Goal: Information Seeking & Learning: Check status

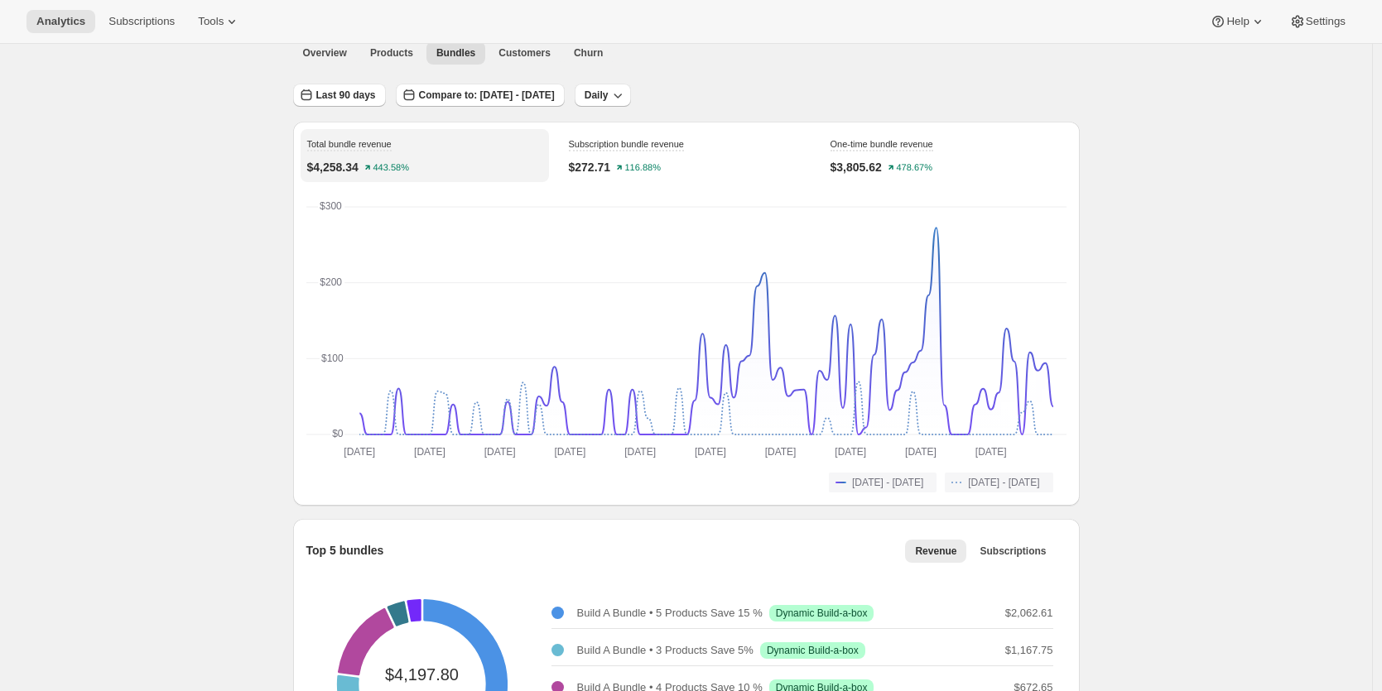
scroll to position [36, 0]
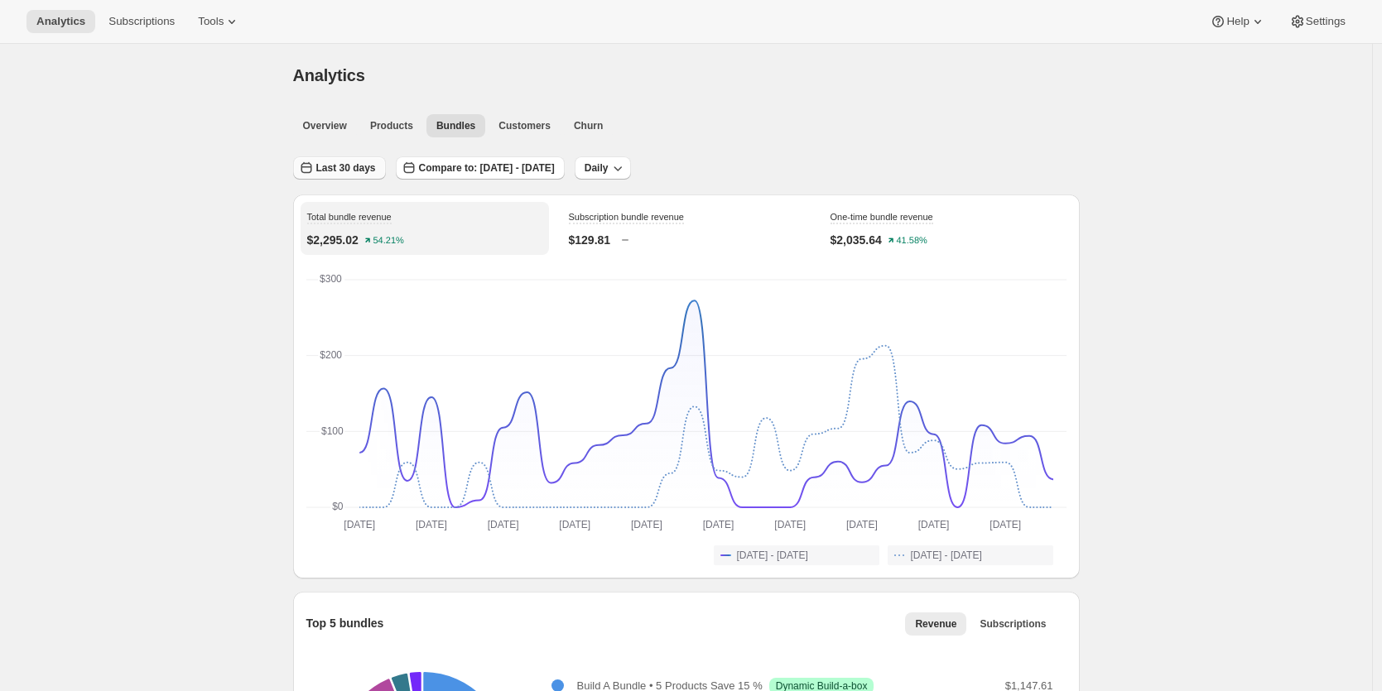
click at [356, 171] on span "Last 30 days" at bounding box center [346, 167] width 60 height 13
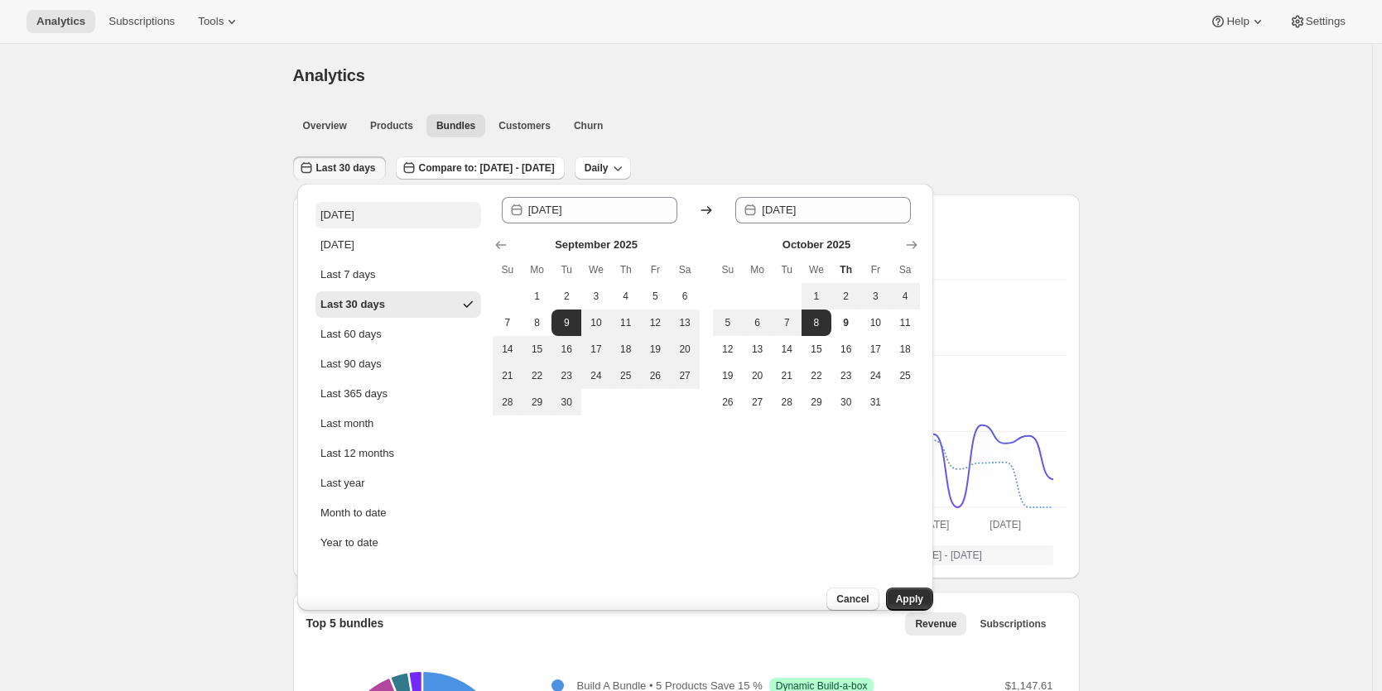
click at [350, 217] on button "[DATE]" at bounding box center [398, 215] width 166 height 26
type input "[DATE]"
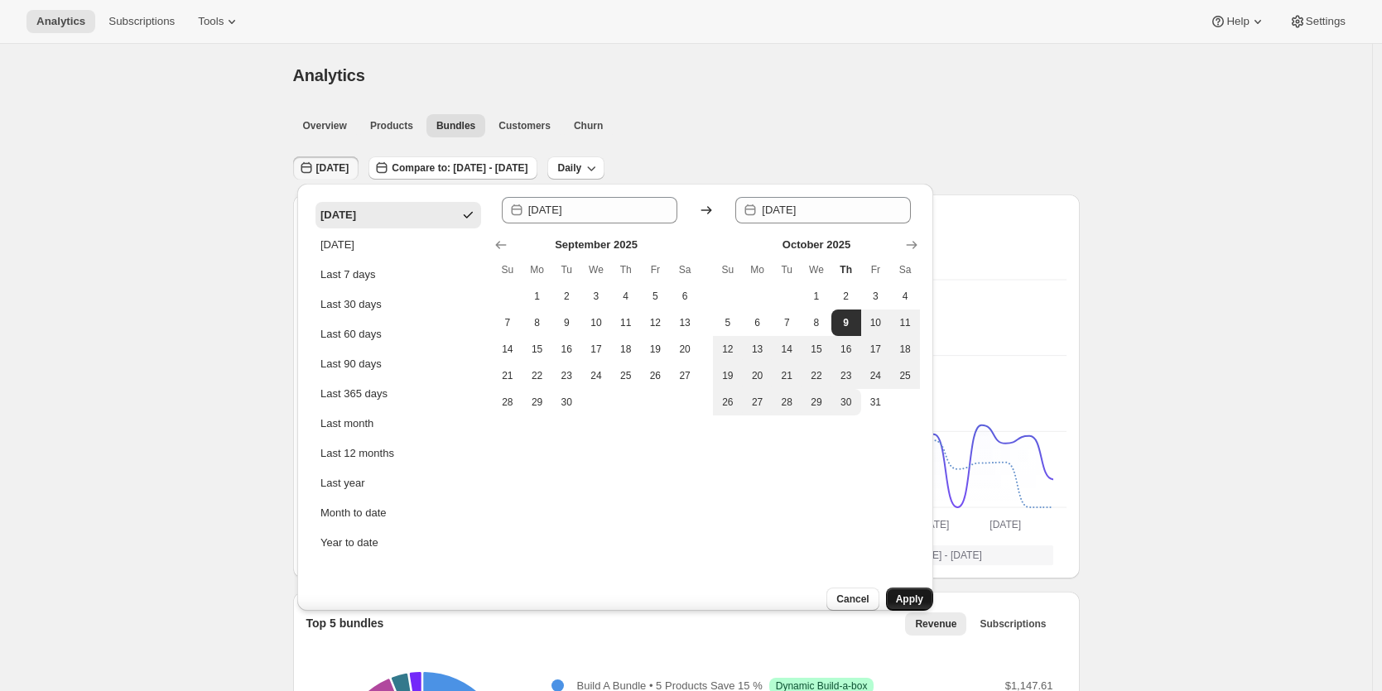
click at [896, 593] on span "Apply" at bounding box center [909, 599] width 27 height 13
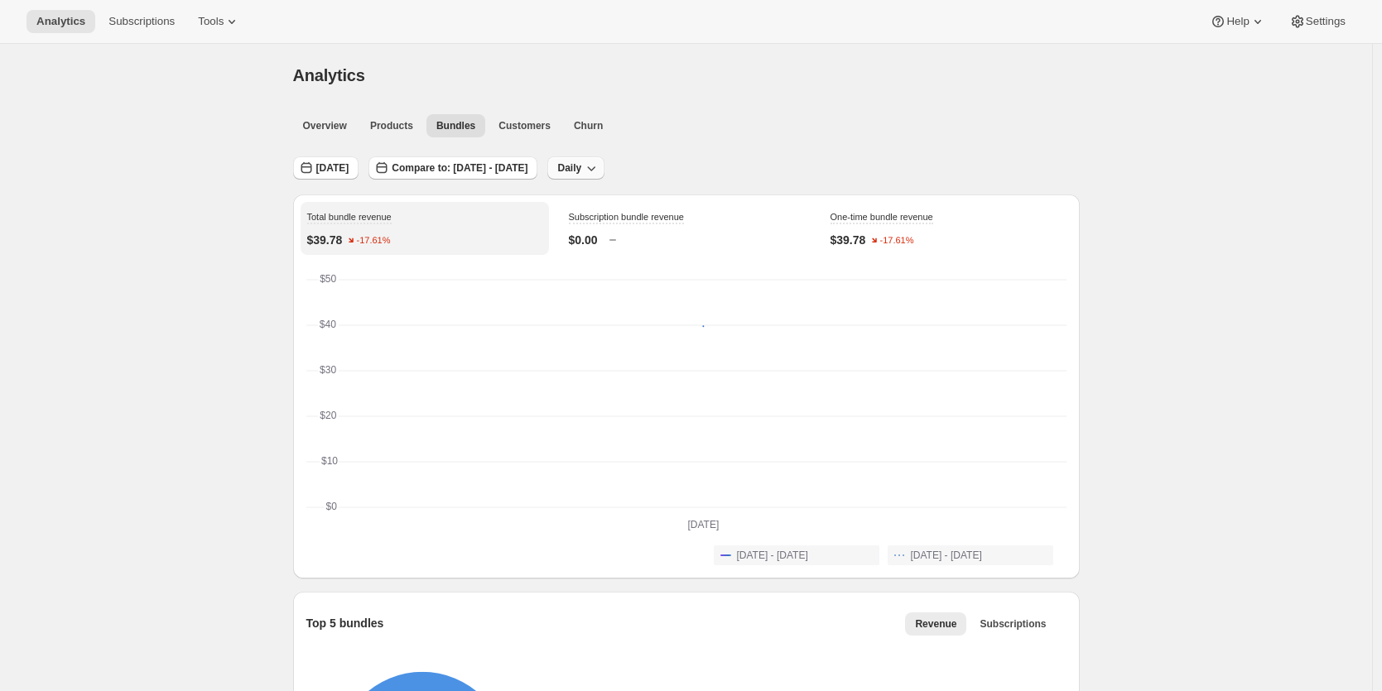
click at [581, 169] on span "Daily" at bounding box center [569, 167] width 24 height 13
click at [334, 170] on span "[DATE]" at bounding box center [332, 167] width 33 height 13
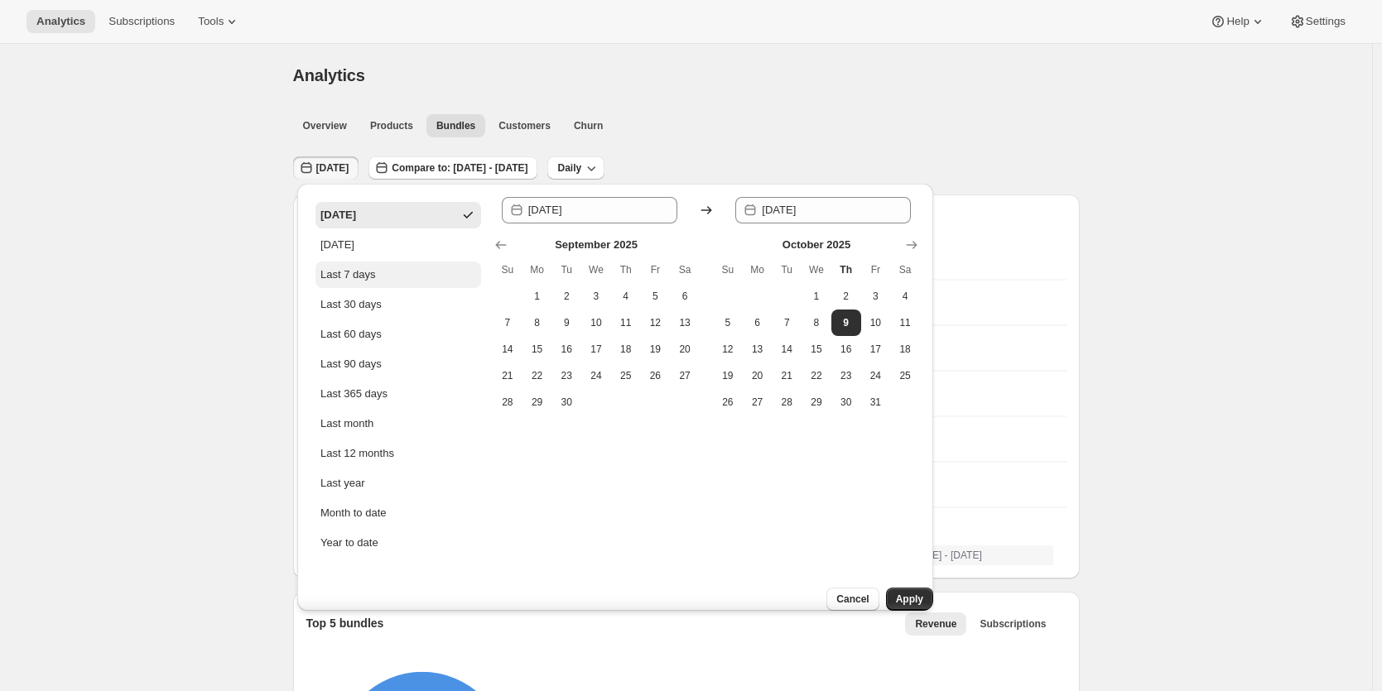
click at [367, 272] on div "Last 7 days" at bounding box center [347, 275] width 55 height 17
type input "[DATE]"
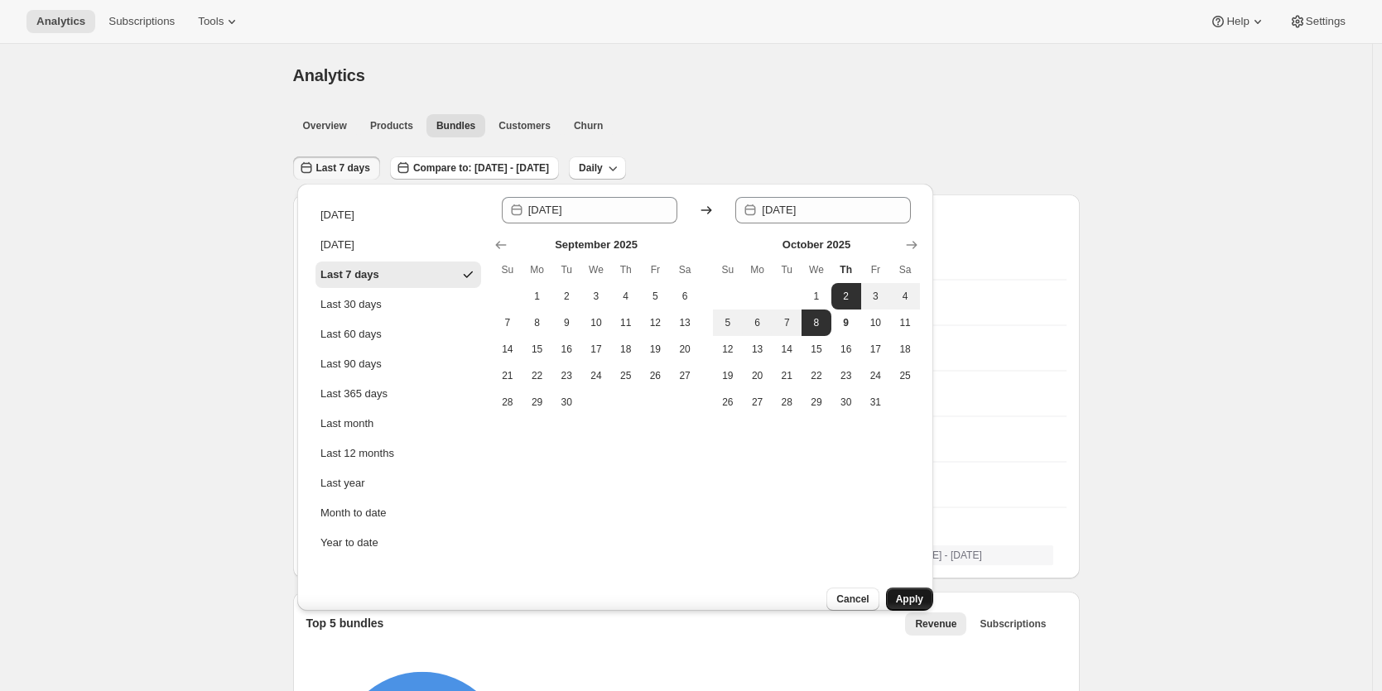
click at [900, 593] on span "Apply" at bounding box center [909, 599] width 27 height 13
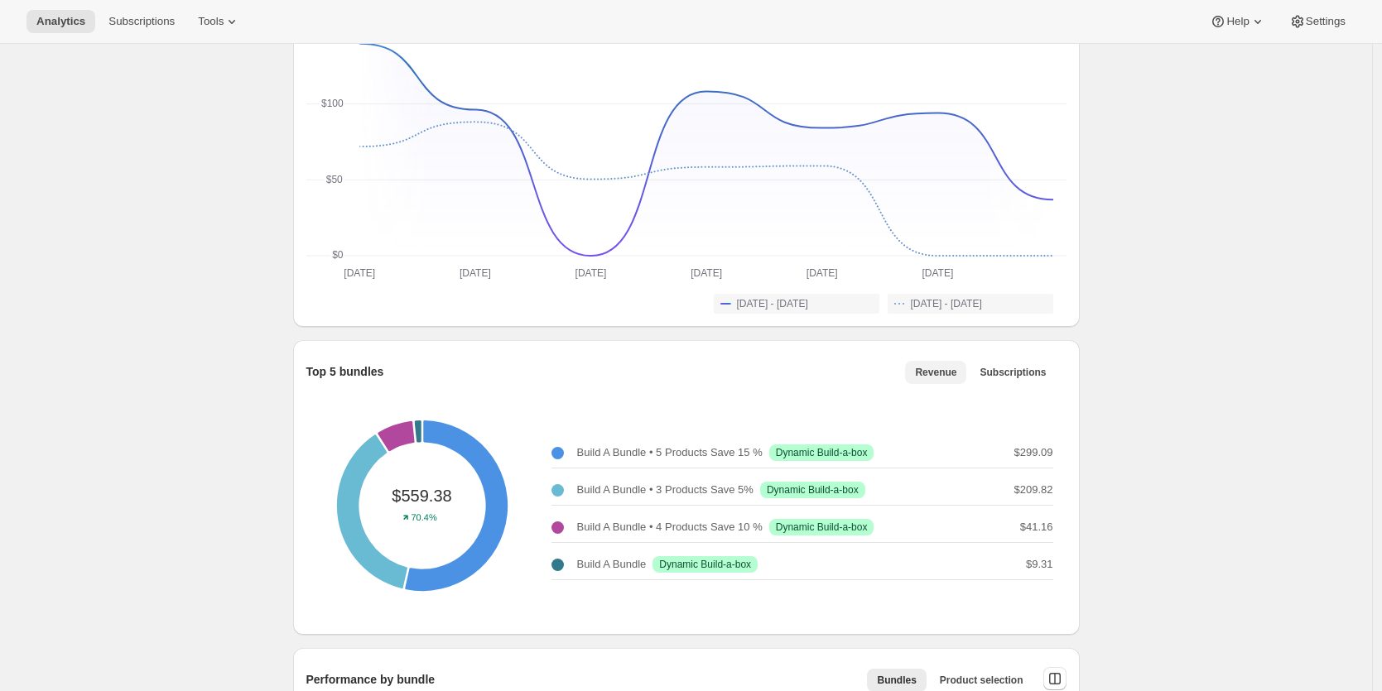
scroll to position [252, 0]
click at [1003, 362] on button "Subscriptions" at bounding box center [1012, 371] width 86 height 23
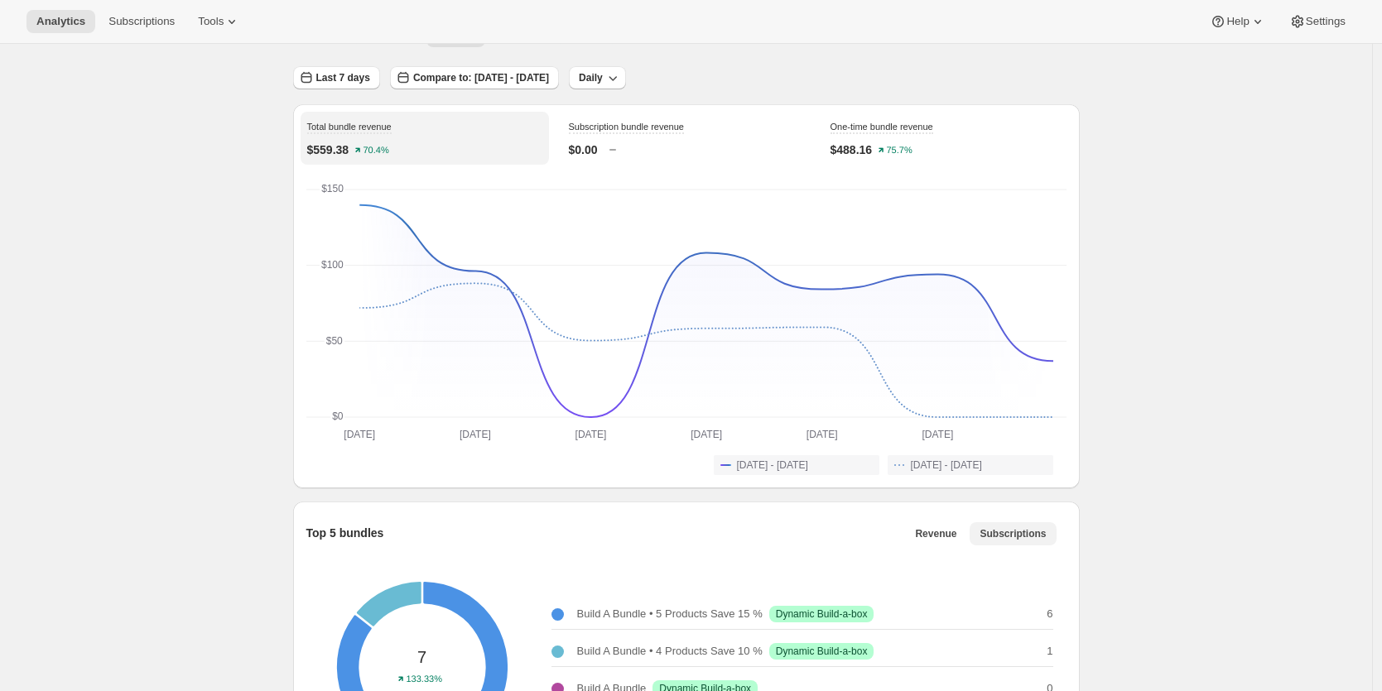
scroll to position [0, 0]
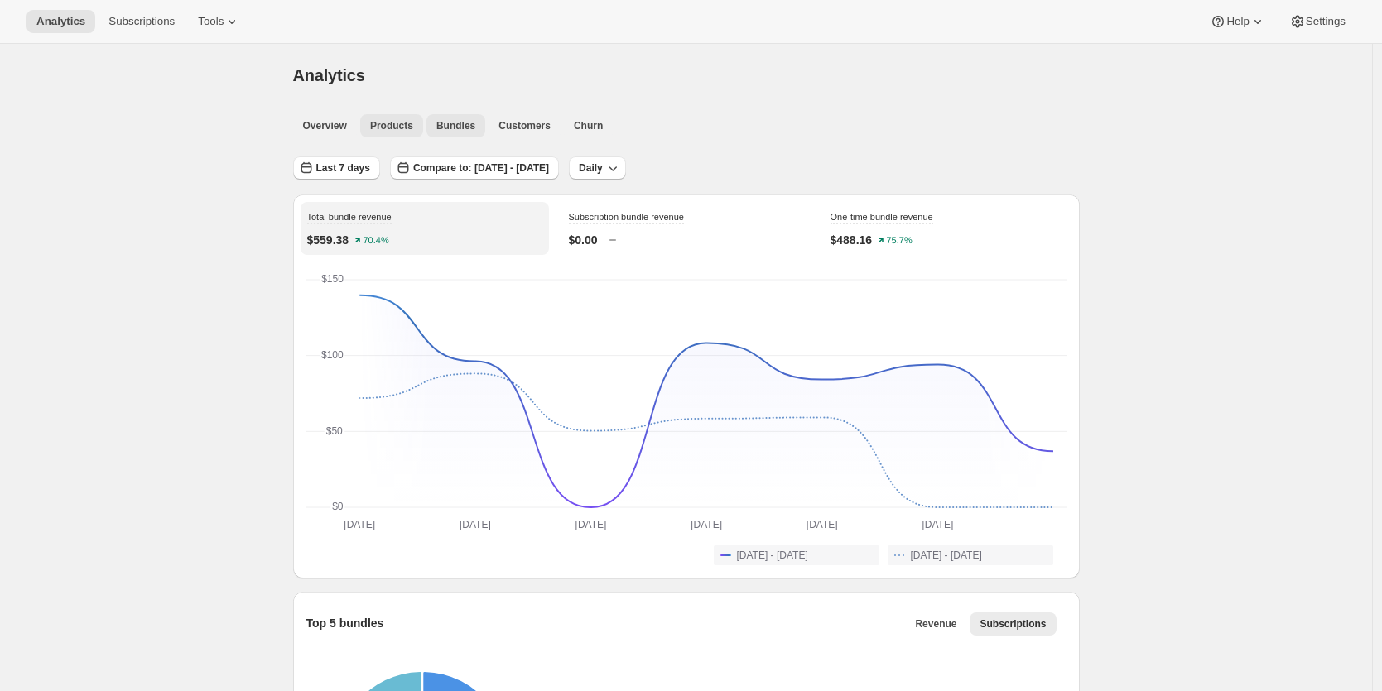
click at [393, 119] on span "Products" at bounding box center [391, 125] width 43 height 13
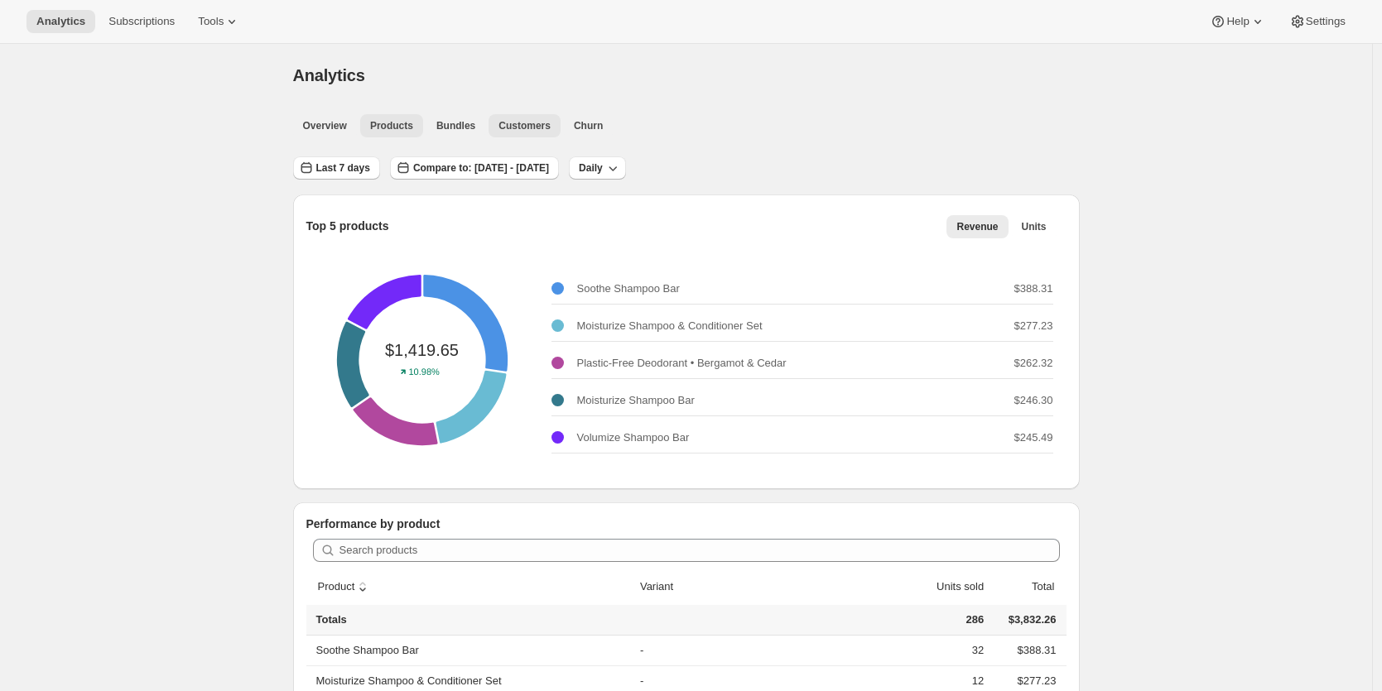
click at [537, 128] on span "Customers" at bounding box center [524, 125] width 52 height 13
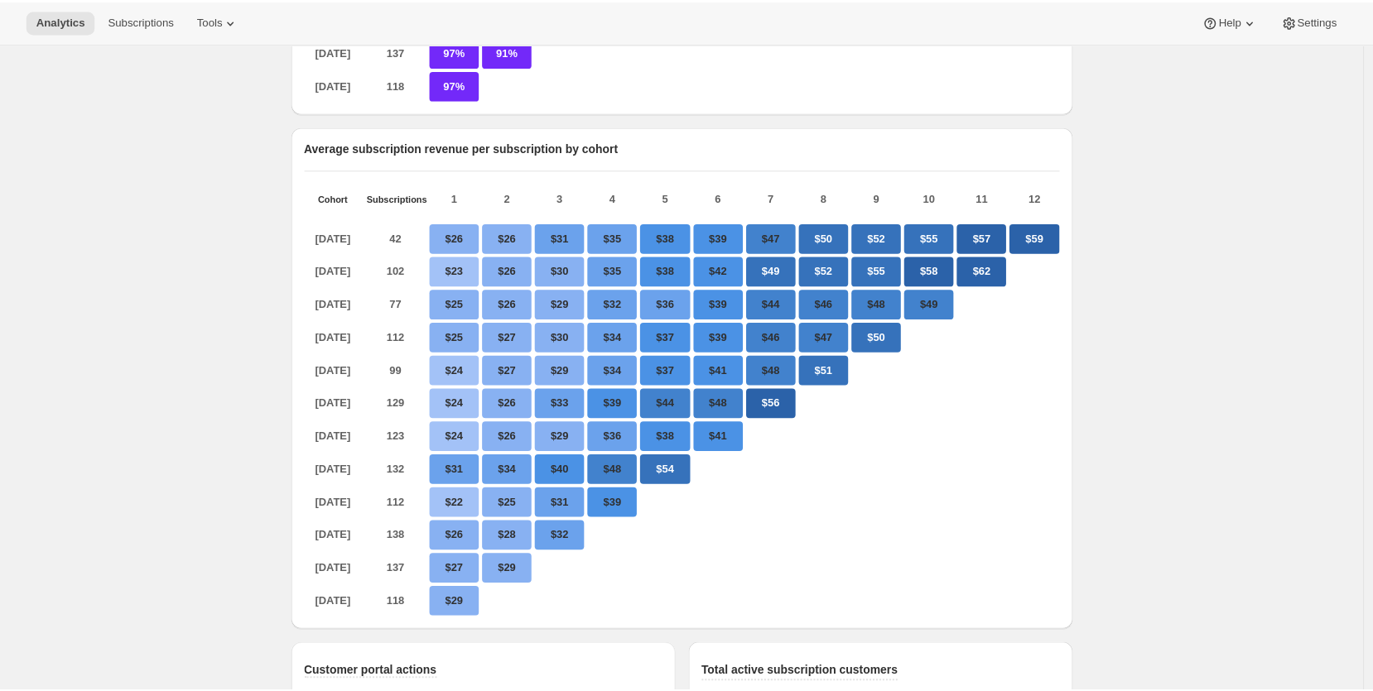
scroll to position [680, 0]
